Goal: Information Seeking & Learning: Learn about a topic

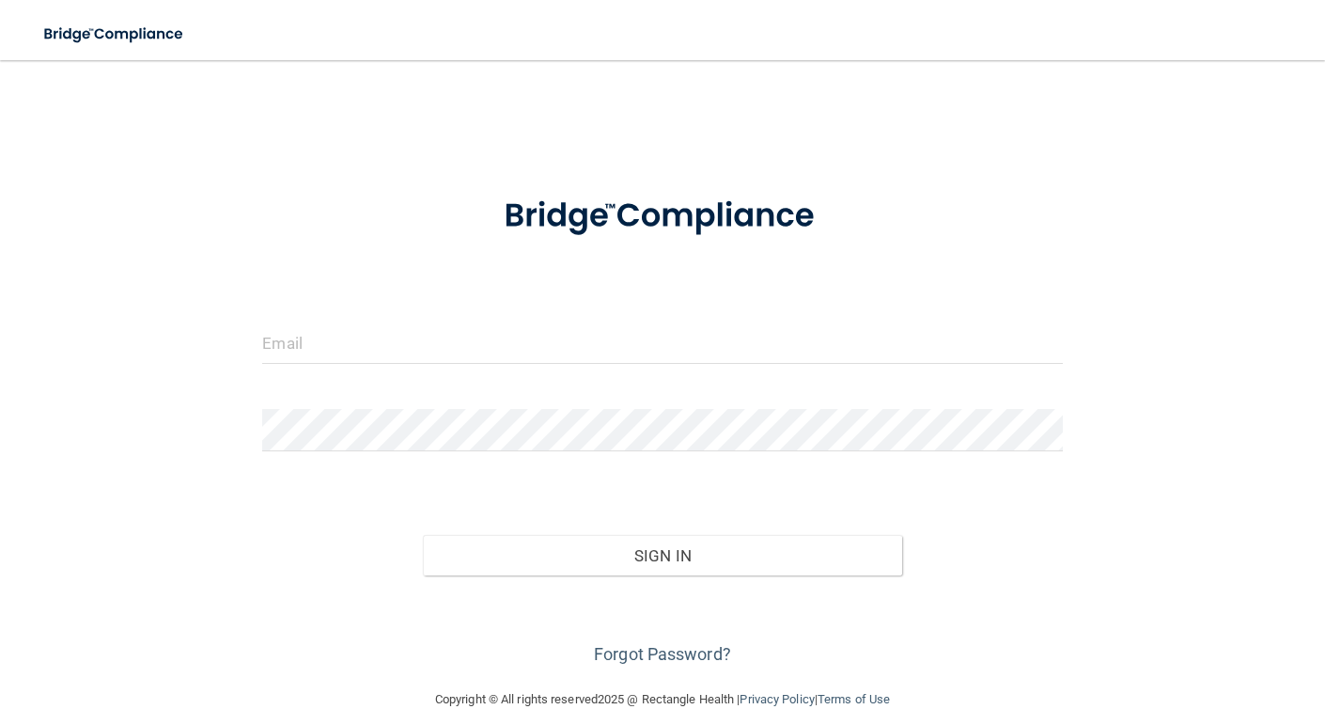
click at [367, 309] on form "Invalid email/password. You don't have permission to access that page. Sign In …" at bounding box center [662, 421] width 800 height 496
click at [312, 347] on input "email" at bounding box center [662, 342] width 800 height 42
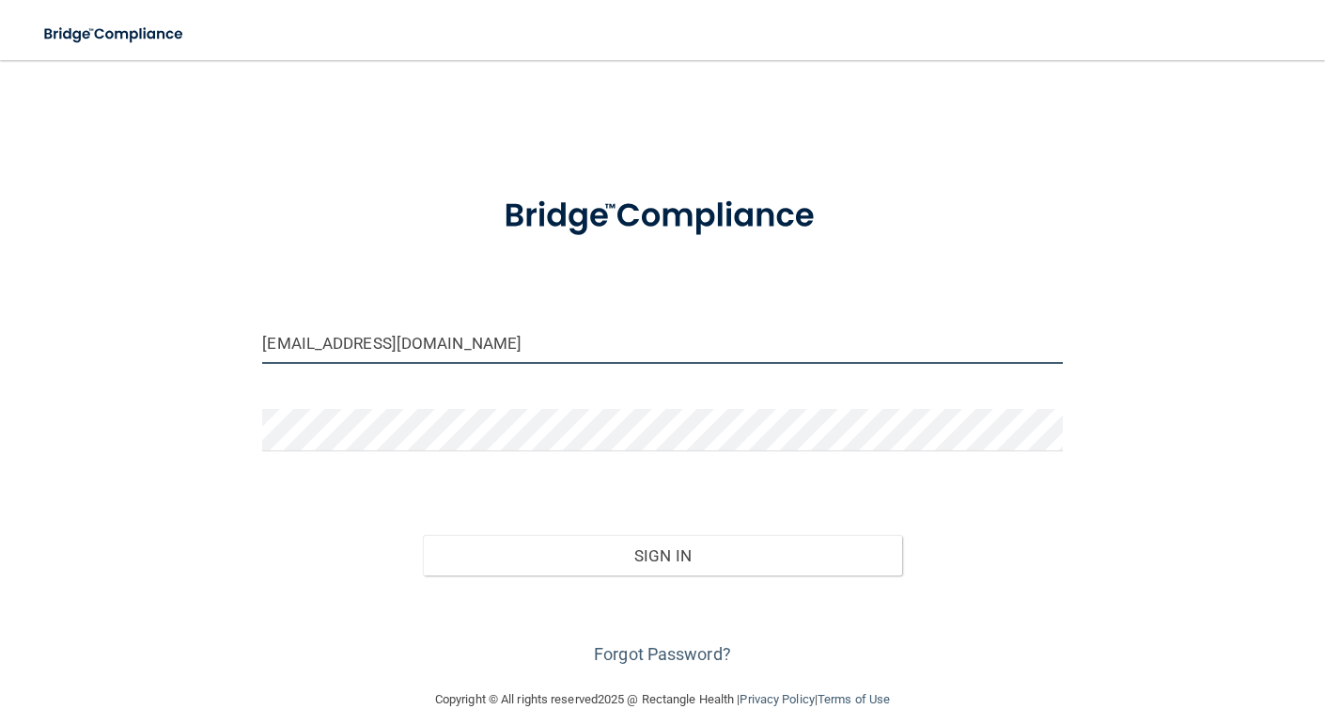
click at [304, 342] on input "[EMAIL_ADDRESS][DOMAIN_NAME]" at bounding box center [662, 342] width 800 height 42
type input "[PERSON_NAME][EMAIL_ADDRESS][PERSON_NAME][DOMAIN_NAME]"
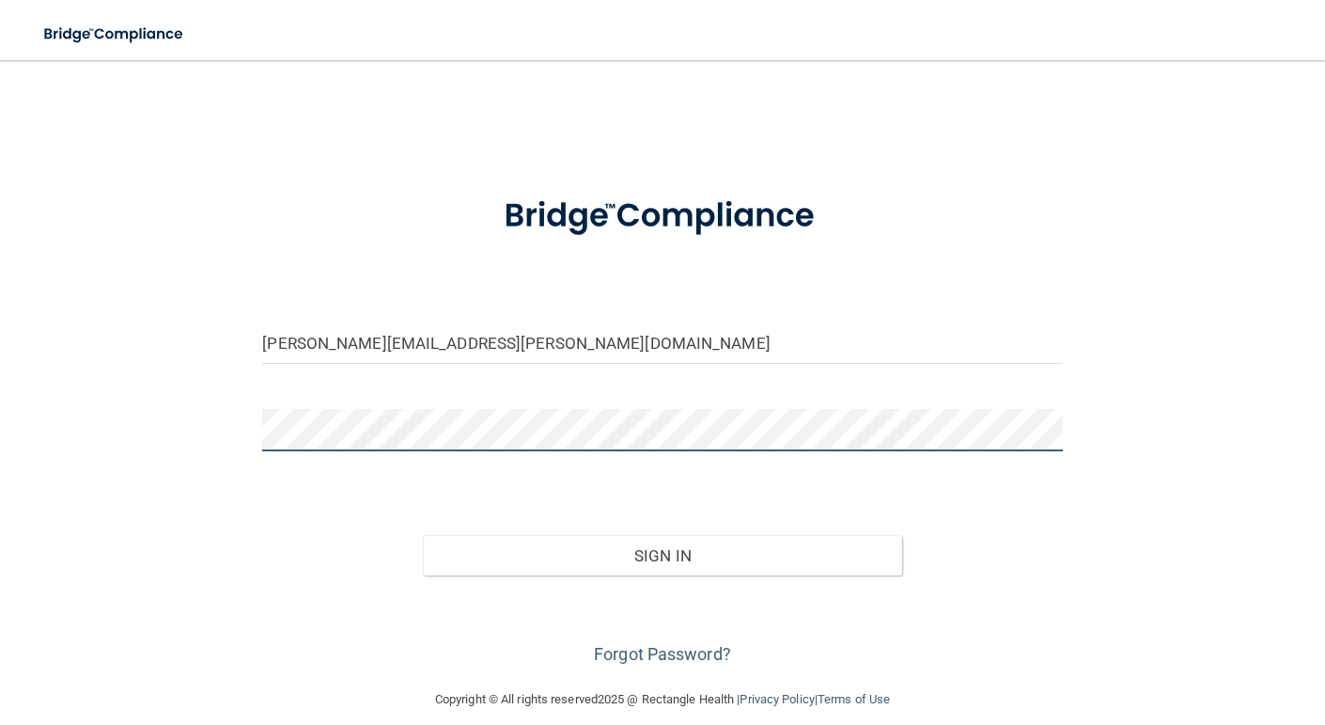
click at [423, 535] on button "Sign In" at bounding box center [663, 555] width 480 height 41
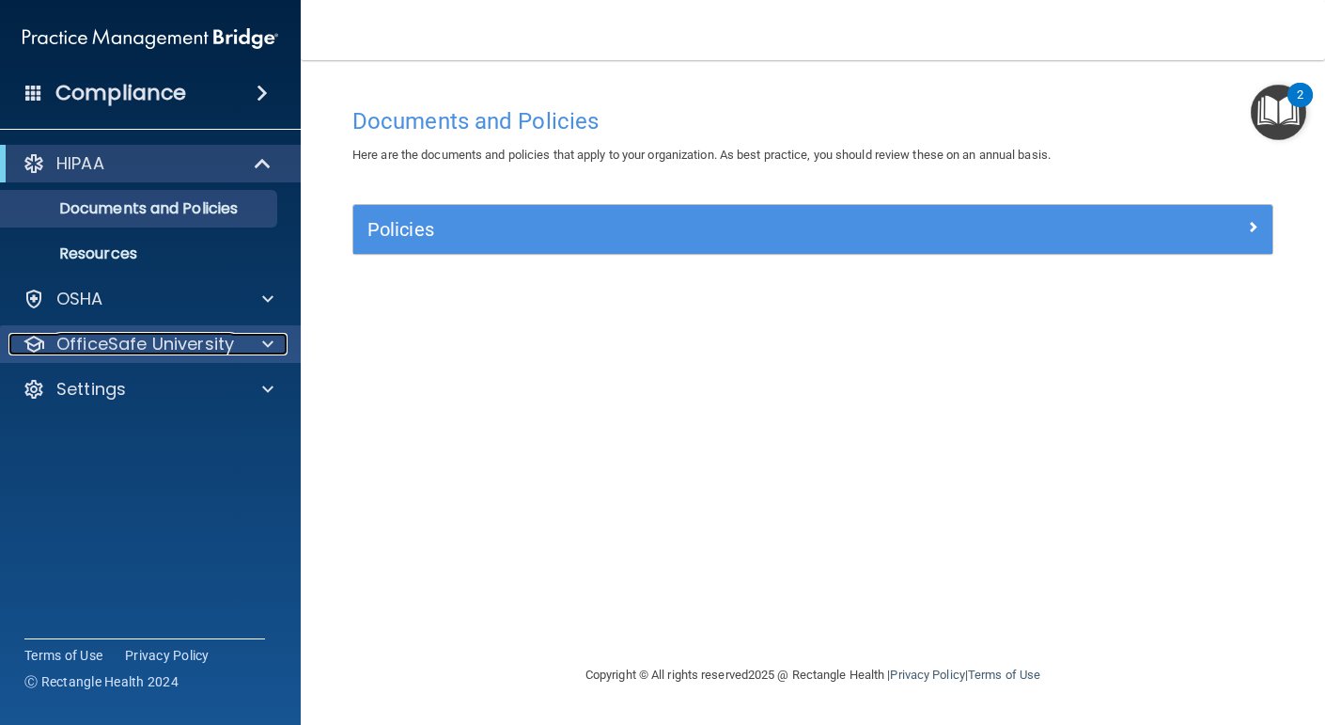
click at [222, 342] on p "OfficeSafe University" at bounding box center [145, 344] width 178 height 23
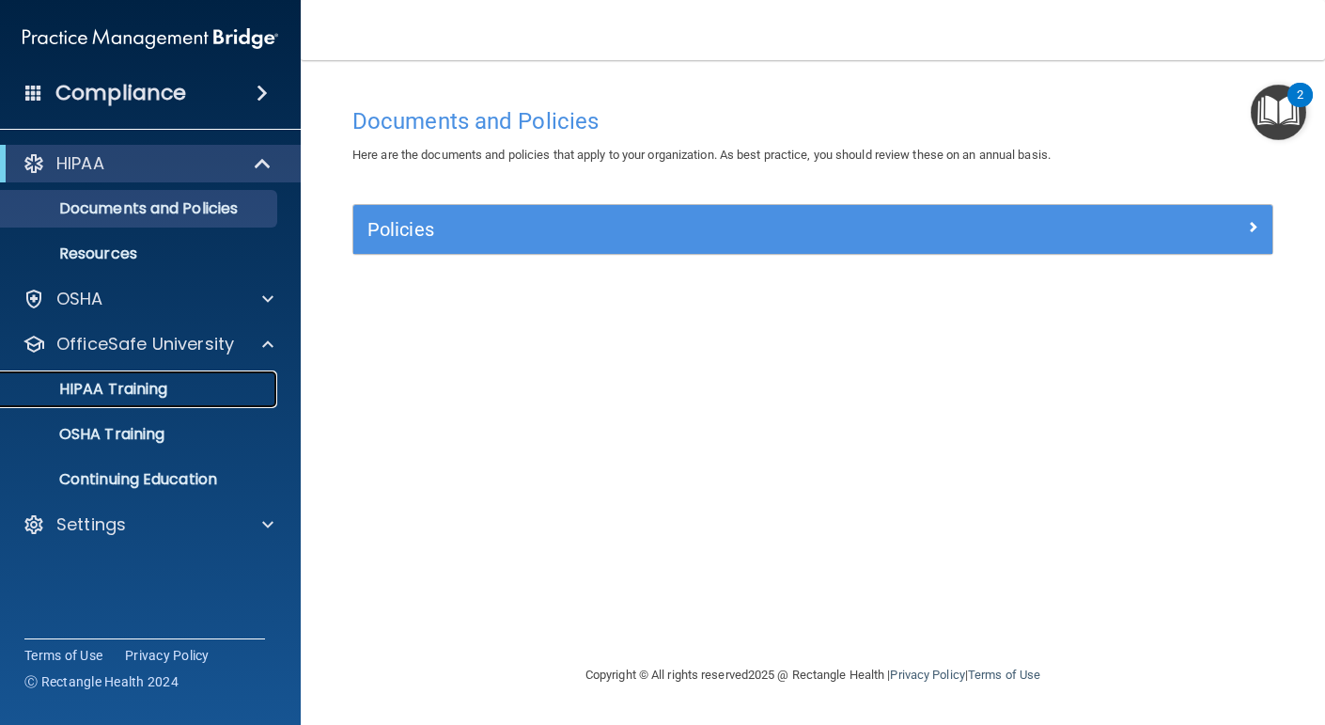
click at [166, 394] on p "HIPAA Training" at bounding box center [89, 389] width 155 height 19
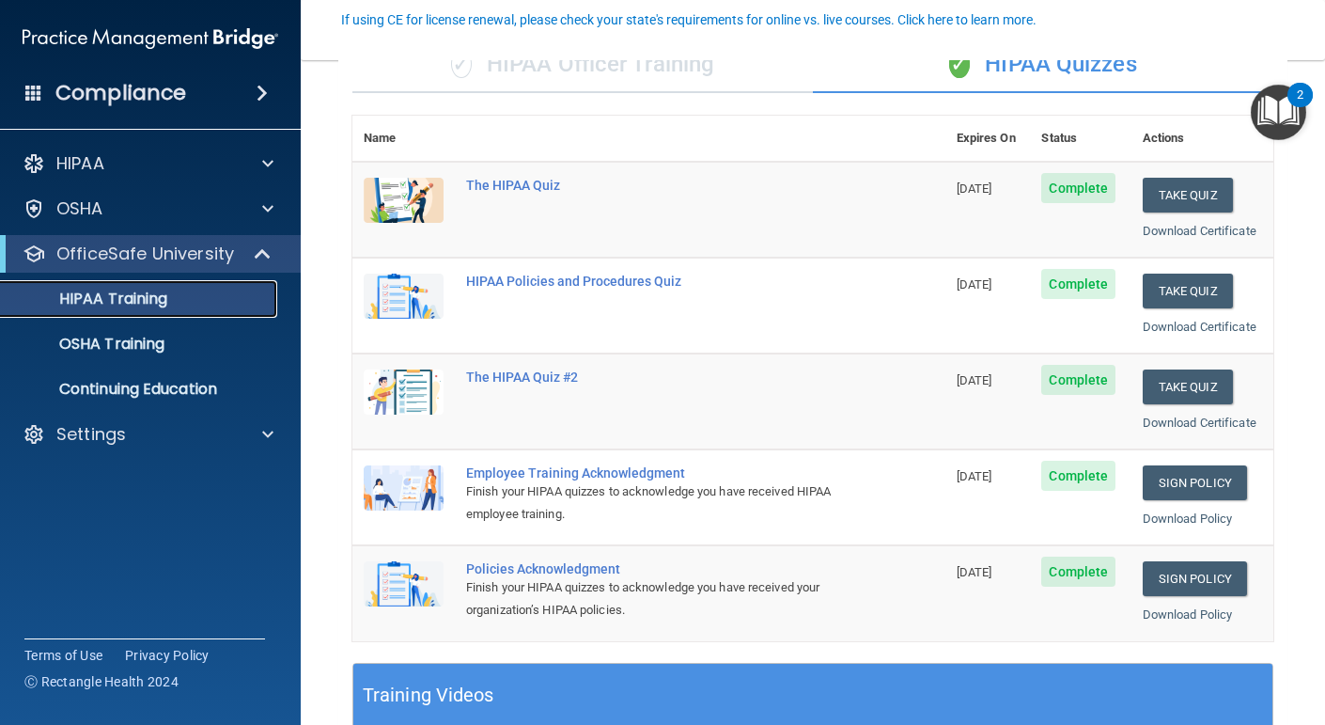
scroll to position [175, 0]
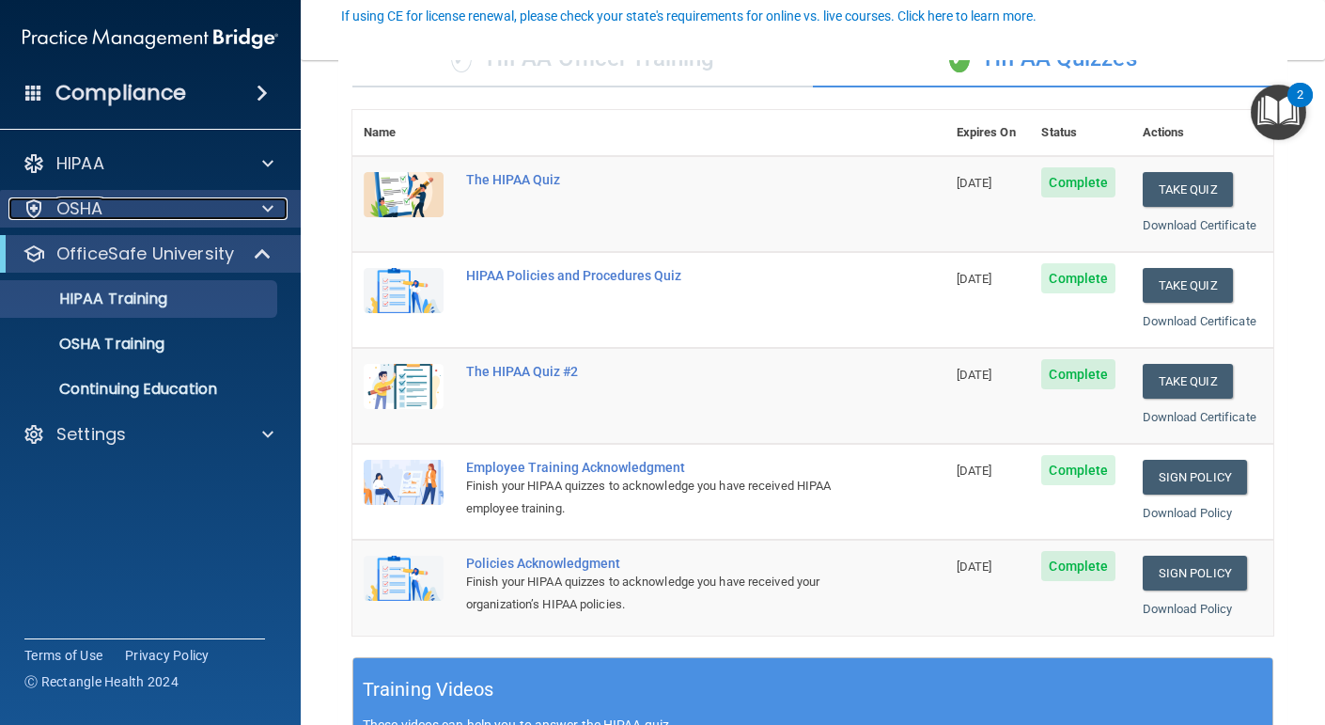
click at [170, 209] on div "OSHA" at bounding box center [124, 208] width 233 height 23
